Goal: Task Accomplishment & Management: Use online tool/utility

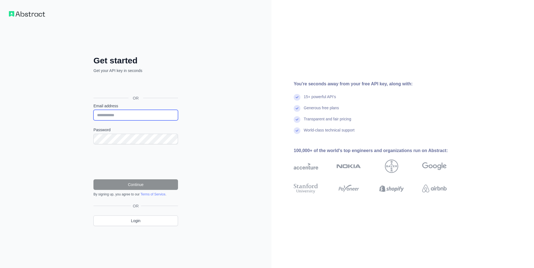
drag, startPoint x: 126, startPoint y: 112, endPoint x: 126, endPoint y: 118, distance: 6.4
click at [126, 118] on input "Email address" at bounding box center [135, 115] width 85 height 11
type input "**********"
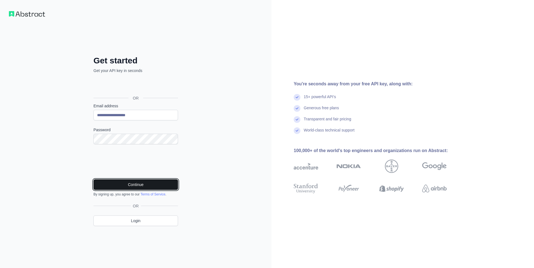
click at [132, 186] on button "Continue" at bounding box center [135, 184] width 85 height 11
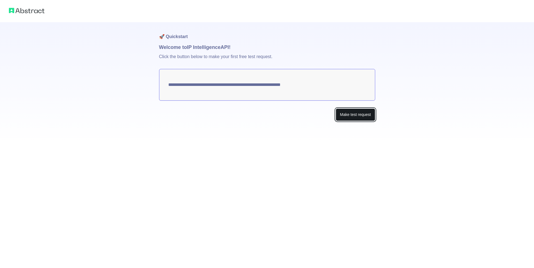
click at [361, 119] on button "Make test request" at bounding box center [355, 115] width 39 height 13
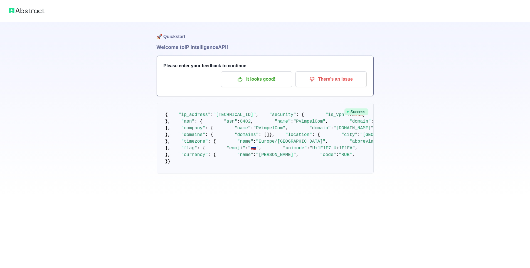
click at [16, 11] on img at bounding box center [27, 11] width 36 height 8
click at [277, 82] on p "It looks good!" at bounding box center [256, 79] width 63 height 9
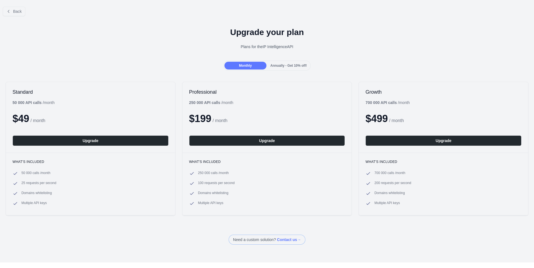
click at [292, 62] on div "Annually - Get 10% off!" at bounding box center [289, 66] width 42 height 8
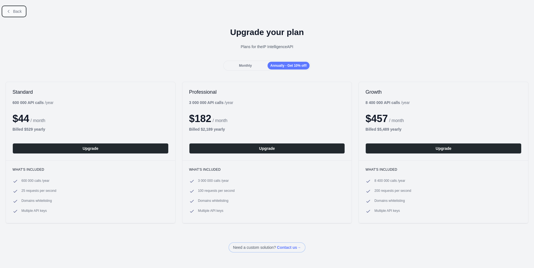
click at [5, 8] on button "Back" at bounding box center [14, 11] width 23 height 9
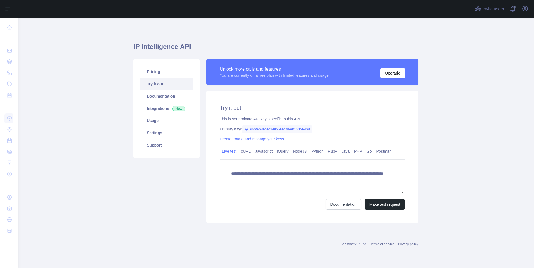
click at [272, 130] on span "9bbfeb3aded24055aed70e9c031564b8" at bounding box center [277, 129] width 70 height 8
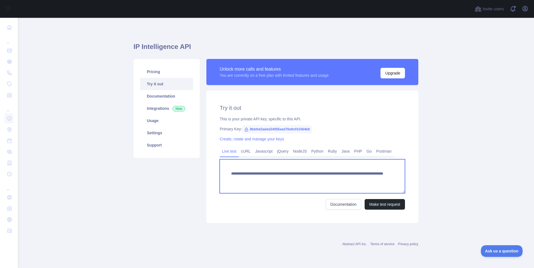
drag, startPoint x: 381, startPoint y: 182, endPoint x: 202, endPoint y: 190, distance: 179.4
click at [202, 190] on div "**********" at bounding box center [276, 141] width 292 height 171
click at [255, 188] on textarea "**********" at bounding box center [312, 176] width 185 height 34
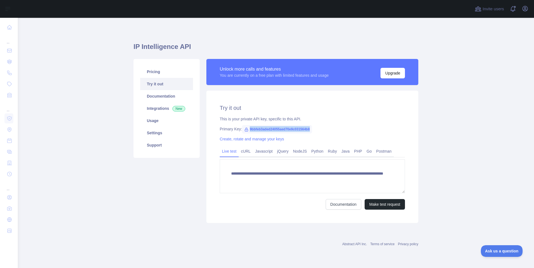
drag, startPoint x: 350, startPoint y: 128, endPoint x: 355, endPoint y: 127, distance: 5.4
click at [355, 127] on div "Primary Key: 9bbfeb3aded24055aed70e9c031564b8" at bounding box center [312, 129] width 185 height 6
copy span "9bbfeb3aded24055aed70e9c031564b8"
